Goal: Task Accomplishment & Management: Manage account settings

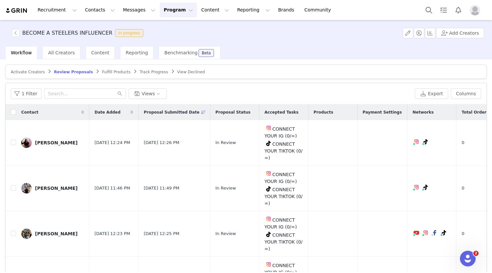
scroll to position [79, 18]
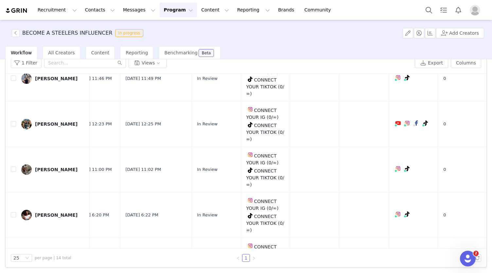
drag, startPoint x: 247, startPoint y: 51, endPoint x: 233, endPoint y: 49, distance: 13.1
click at [247, 51] on div "Workflow All Creators Content Reporting Benchmarking Beta" at bounding box center [248, 52] width 486 height 13
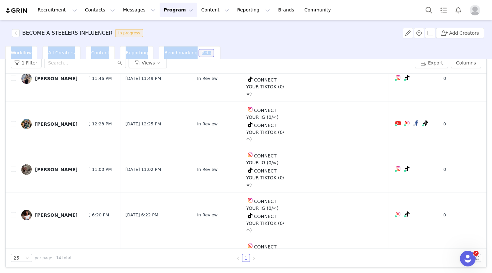
drag, startPoint x: 435, startPoint y: 55, endPoint x: 433, endPoint y: 46, distance: 9.0
click at [433, 46] on div "BECOME A STEELERS INFLUENCER In progress Add Creators Workflow All Creators Con…" at bounding box center [246, 146] width 492 height 252
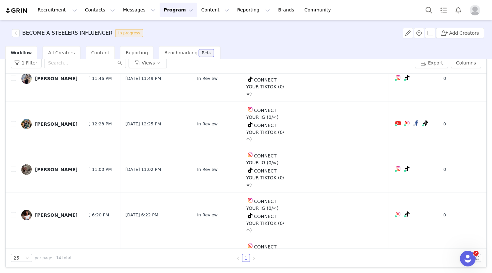
click at [433, 46] on div "Workflow All Creators Content Reporting Benchmarking Beta" at bounding box center [248, 52] width 486 height 13
click at [434, 51] on div "Workflow All Creators Content Reporting Benchmarking Beta" at bounding box center [248, 52] width 486 height 13
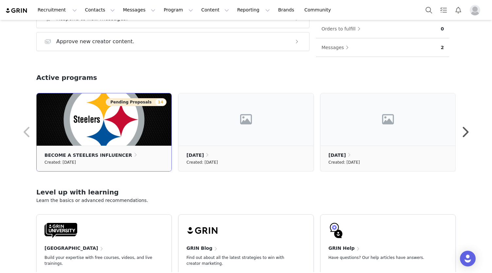
scroll to position [163, 0]
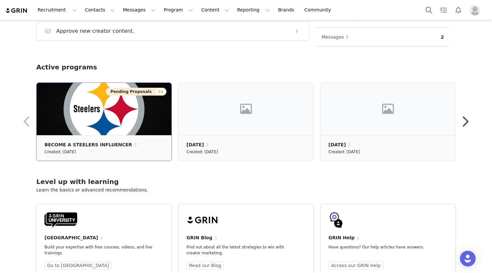
click at [108, 151] on div "Created: [DATE]" at bounding box center [103, 151] width 119 height 7
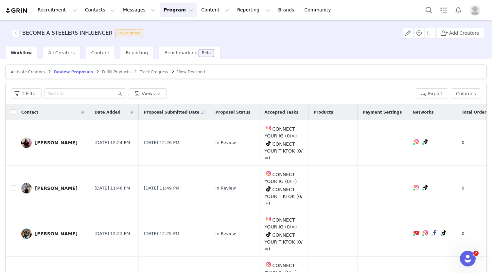
click at [97, 45] on div "BECOME A STEELERS INFLUENCER In progress Add Creators" at bounding box center [246, 33] width 492 height 26
click at [94, 53] on span "Content" at bounding box center [100, 52] width 18 height 5
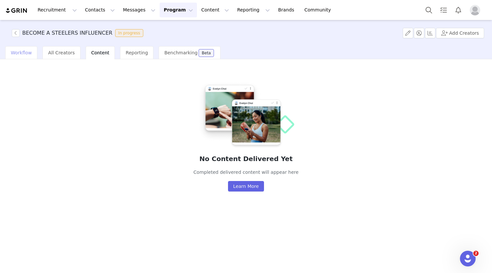
click at [27, 55] on span "Workflow" at bounding box center [21, 52] width 21 height 5
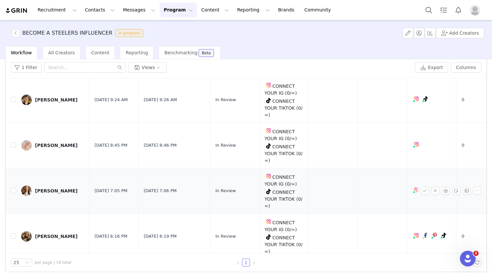
scroll to position [31, 0]
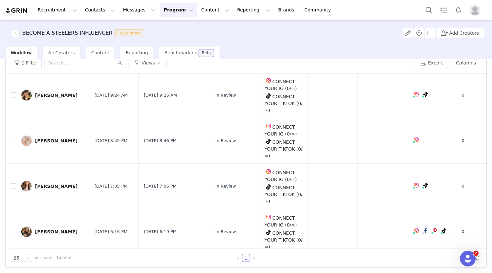
drag, startPoint x: 301, startPoint y: 55, endPoint x: 320, endPoint y: 35, distance: 27.3
click at [320, 35] on div "BECOME A STEELERS INFLUENCER In progress Add Creators Workflow All Creators Con…" at bounding box center [246, 146] width 492 height 252
click at [422, 80] on td at bounding box center [431, 95] width 49 height 45
click at [407, 76] on td at bounding box center [431, 95] width 49 height 45
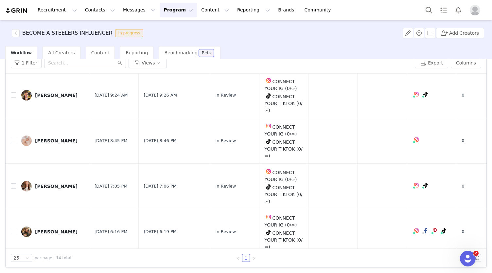
click at [235, 51] on div "Workflow All Creators Content Reporting Benchmarking Beta" at bounding box center [248, 52] width 486 height 13
